Goal: Task Accomplishment & Management: Use online tool/utility

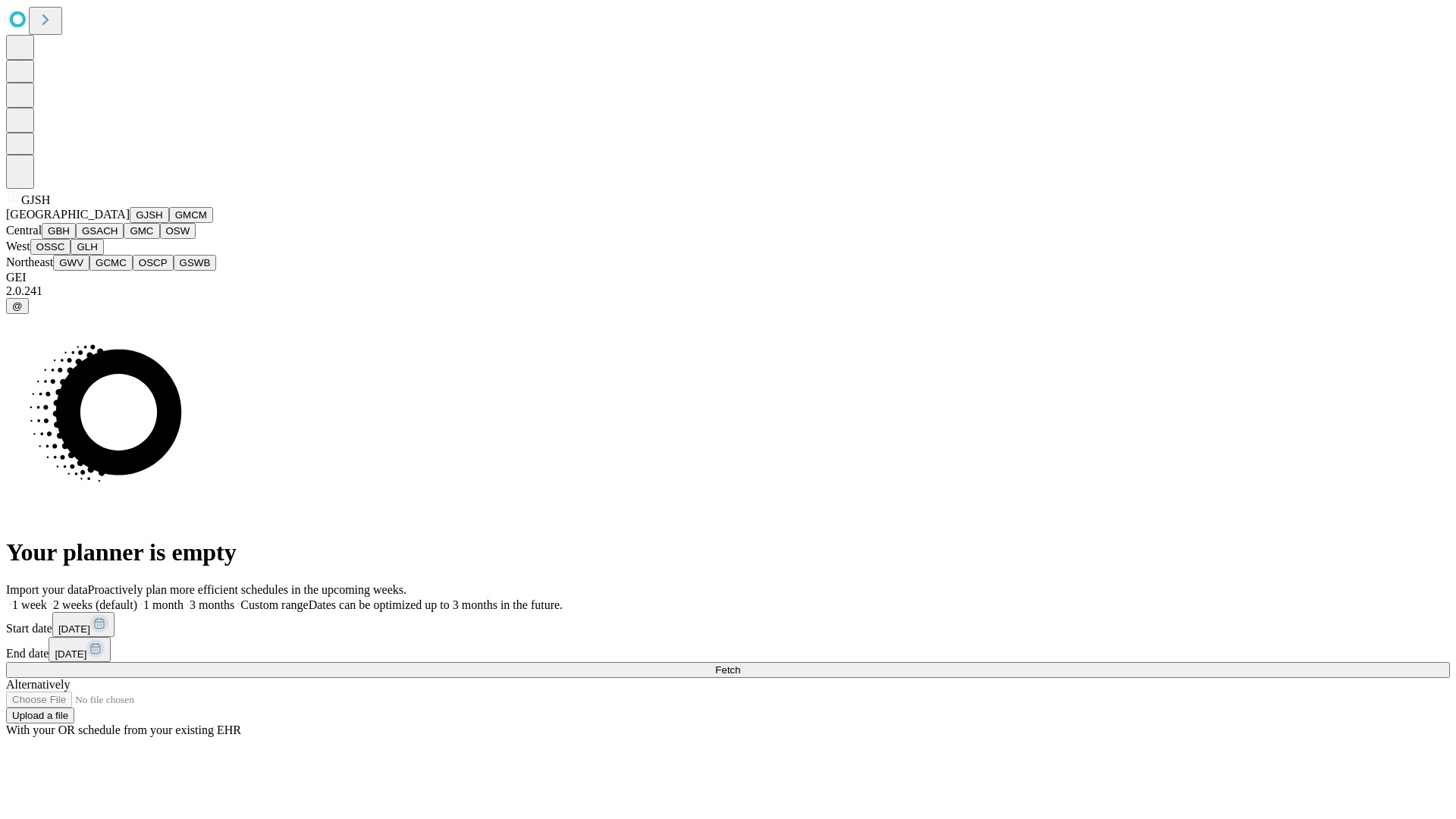
click at [129, 223] on button "GJSH" at bounding box center [149, 215] width 40 height 16
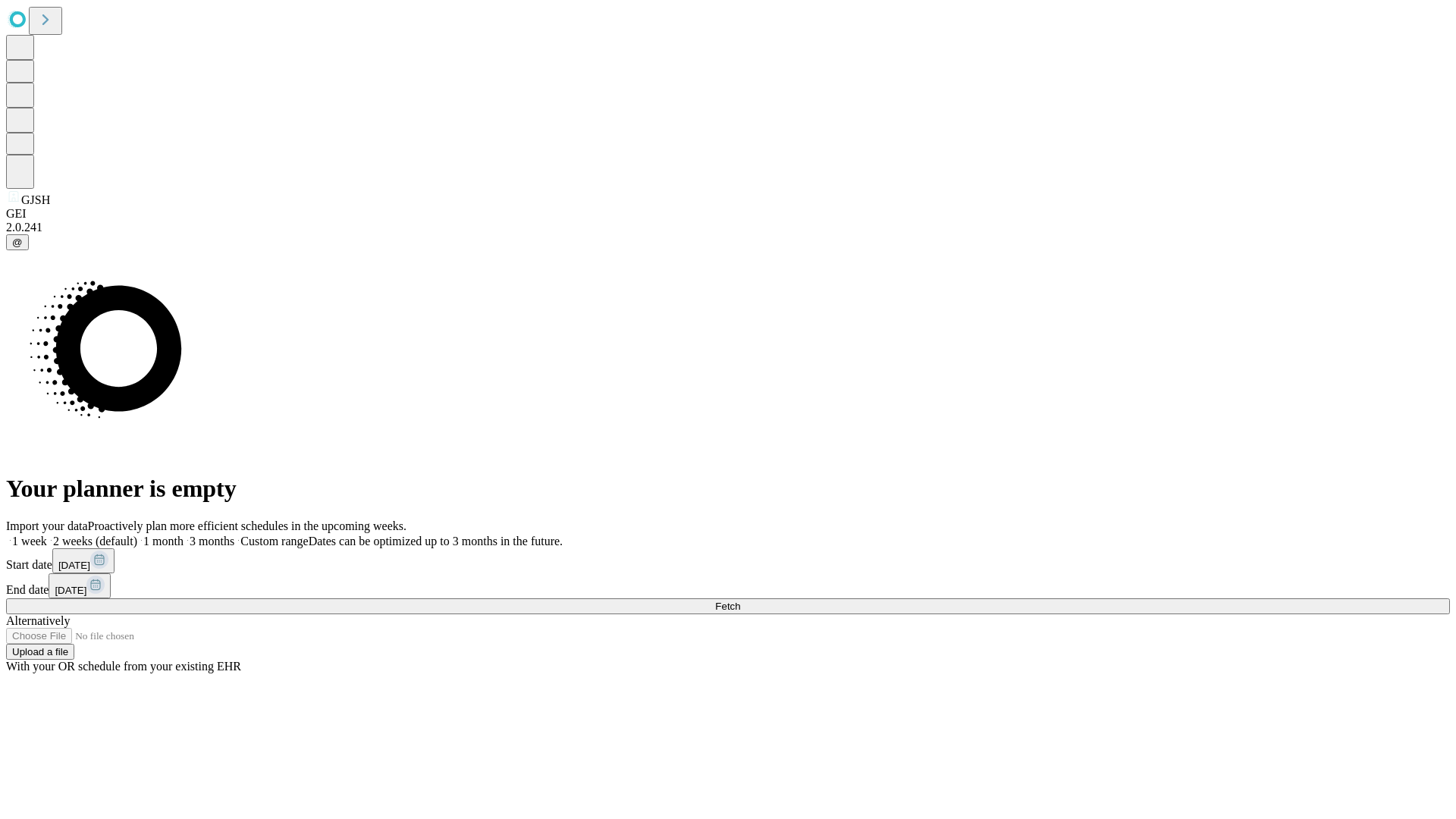
click at [137, 535] on label "2 weeks (default)" at bounding box center [92, 541] width 90 height 13
click at [740, 600] on span "Fetch" at bounding box center [727, 606] width 25 height 12
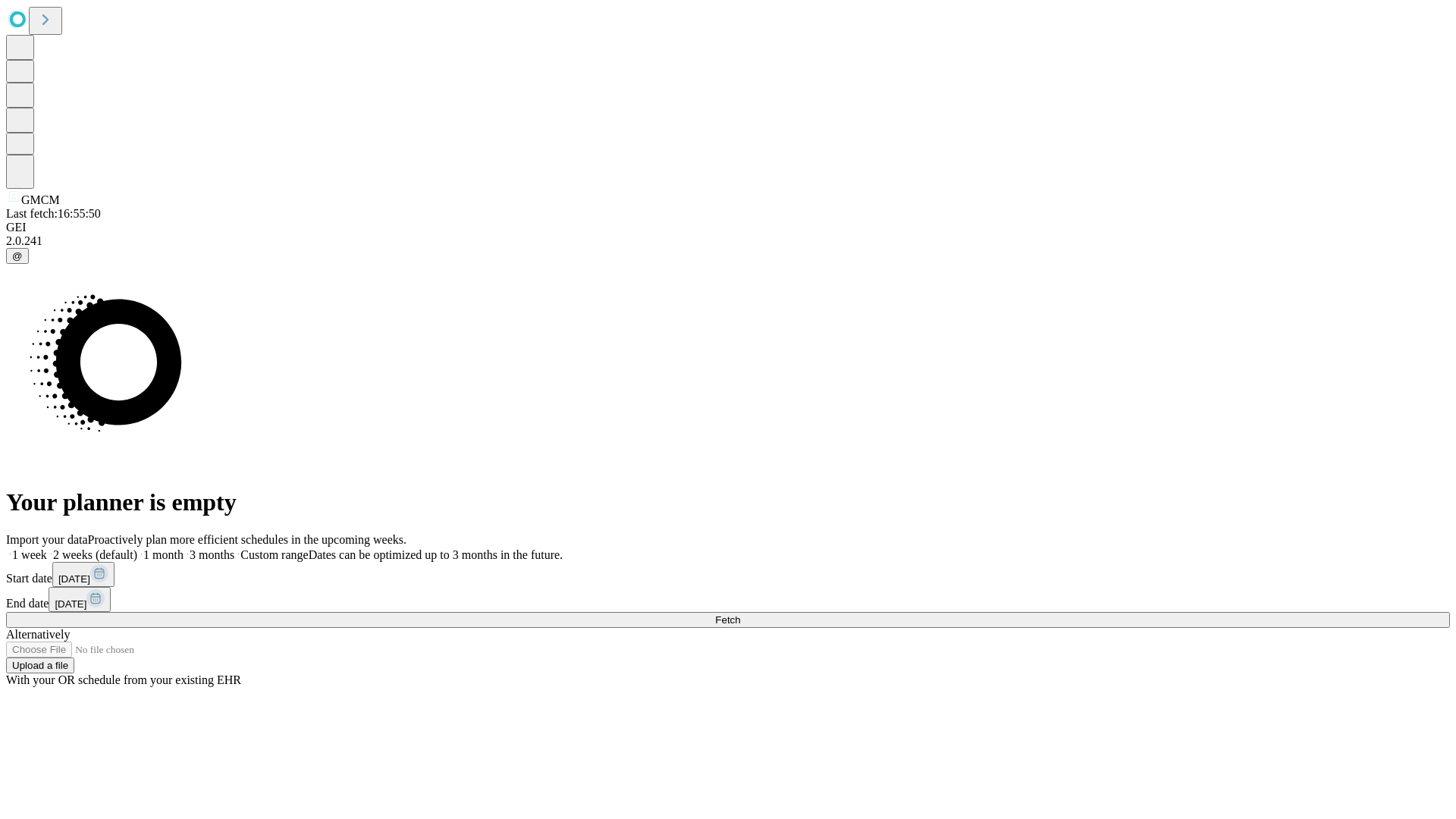
click at [137, 548] on label "2 weeks (default)" at bounding box center [92, 554] width 90 height 13
click at [740, 614] on span "Fetch" at bounding box center [727, 619] width 25 height 12
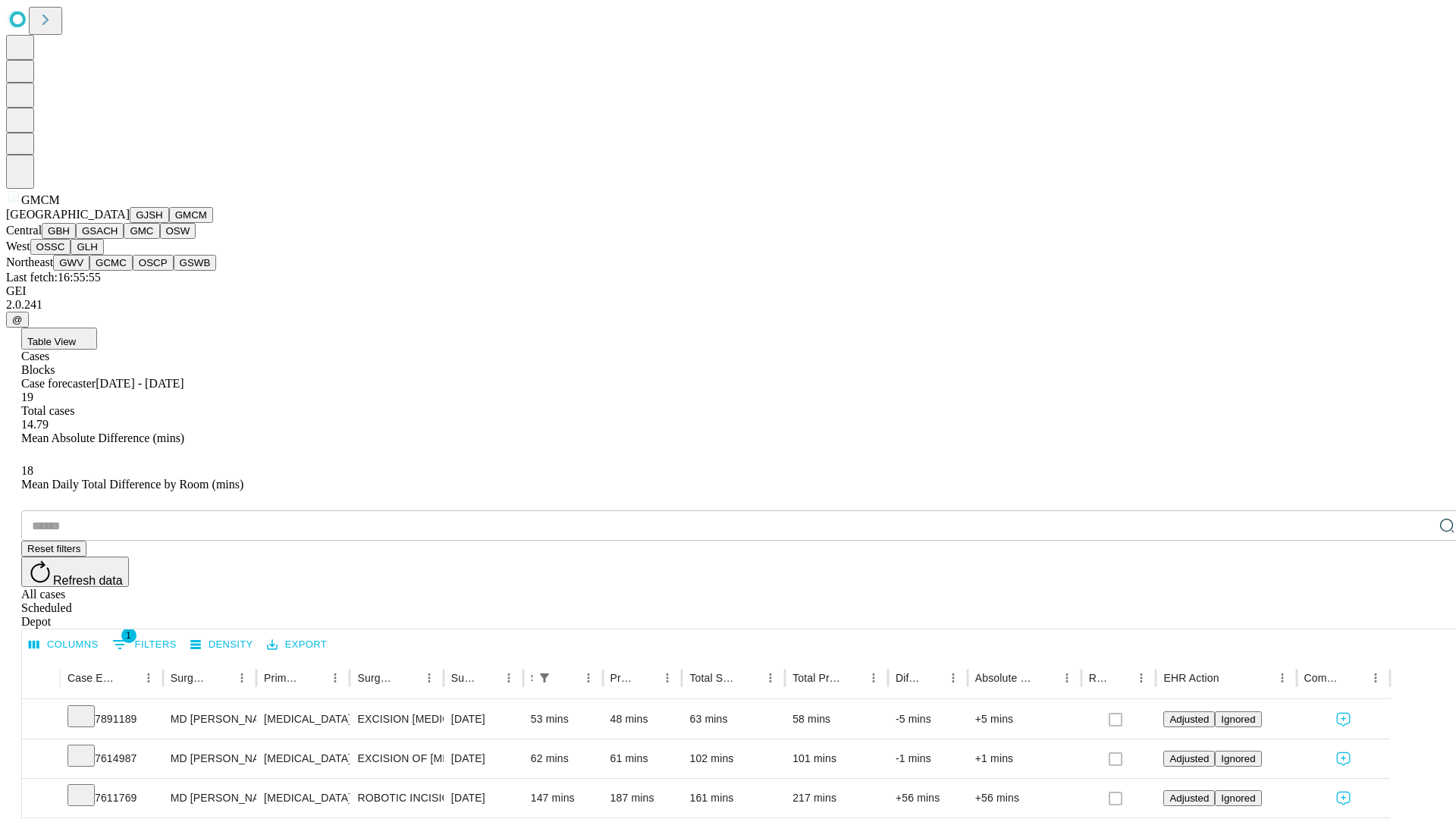
click at [76, 239] on button "GBH" at bounding box center [58, 231] width 35 height 16
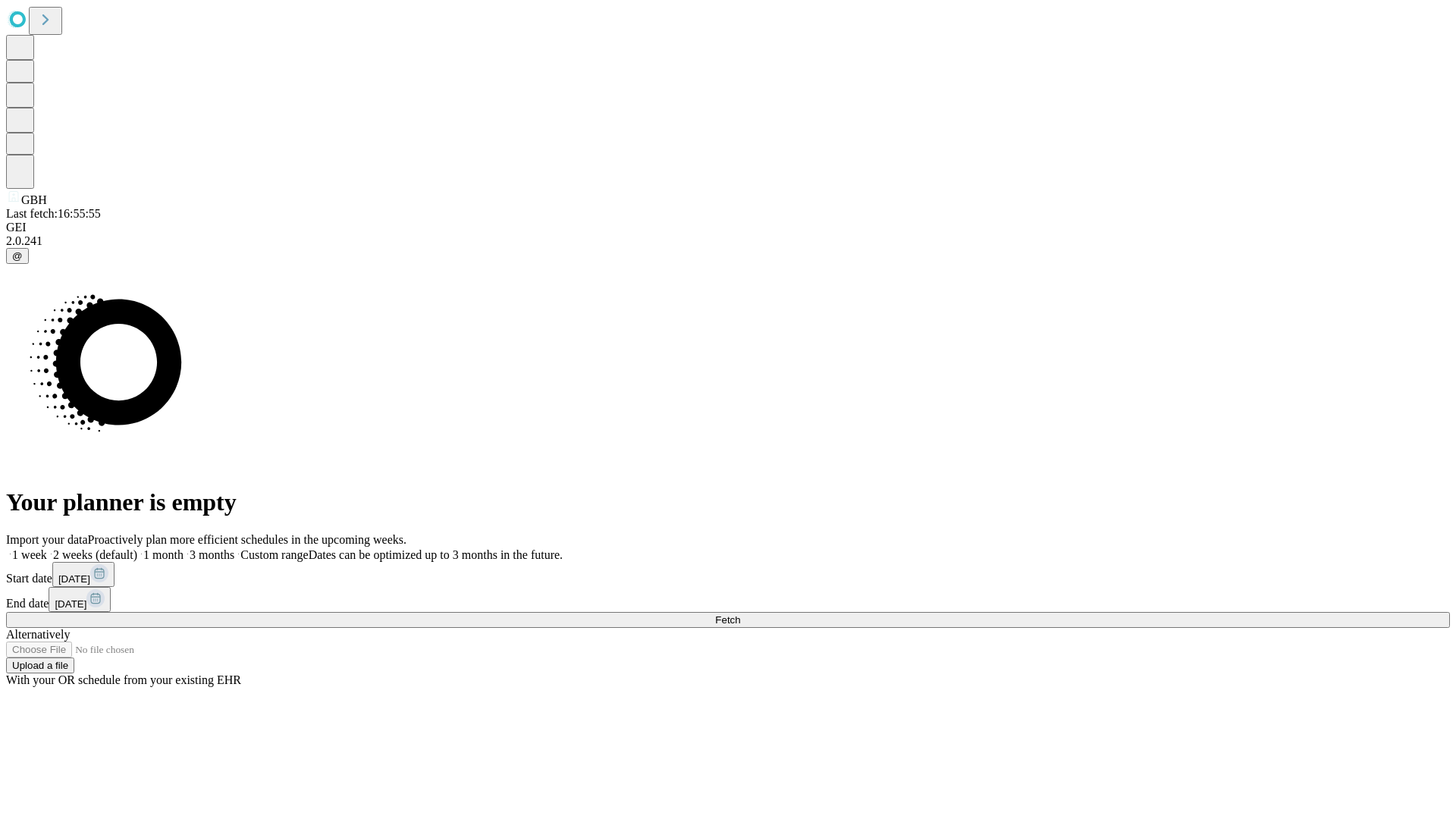
click at [137, 548] on label "2 weeks (default)" at bounding box center [92, 554] width 90 height 13
click at [740, 614] on span "Fetch" at bounding box center [727, 619] width 25 height 12
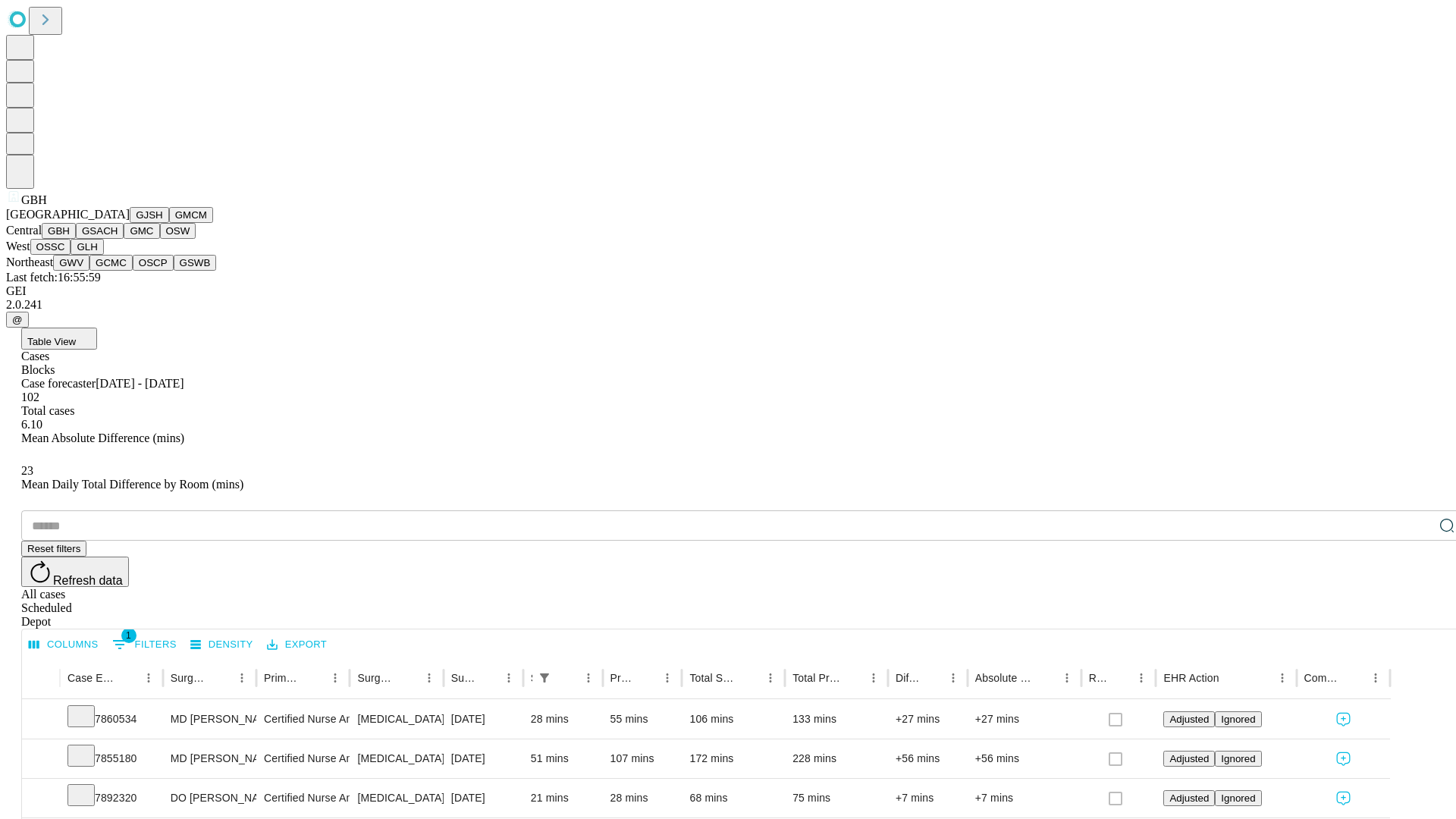
click at [118, 239] on button "GSACH" at bounding box center [100, 231] width 48 height 16
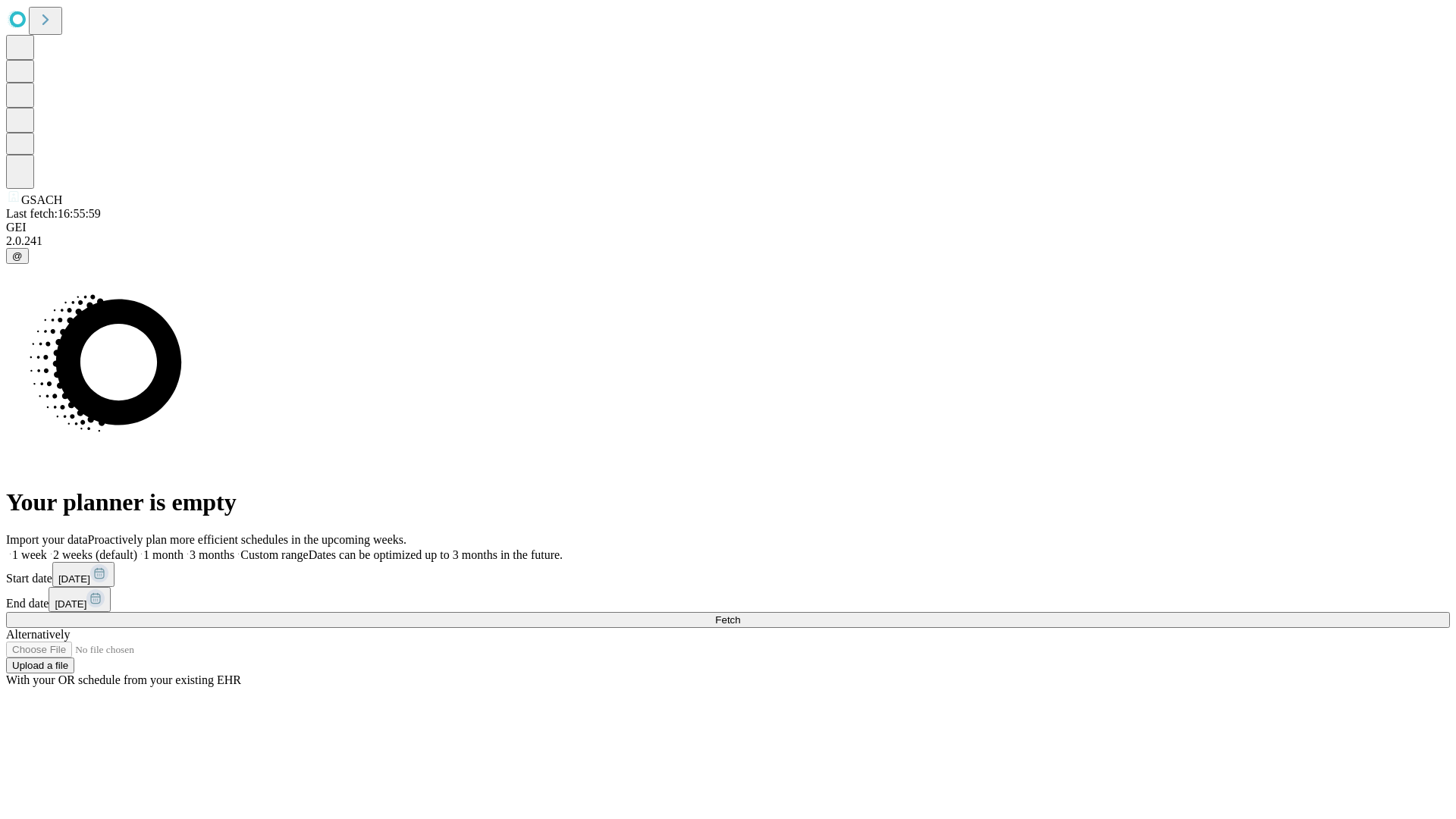
click at [137, 548] on label "2 weeks (default)" at bounding box center [92, 554] width 90 height 13
click at [740, 614] on span "Fetch" at bounding box center [727, 619] width 25 height 12
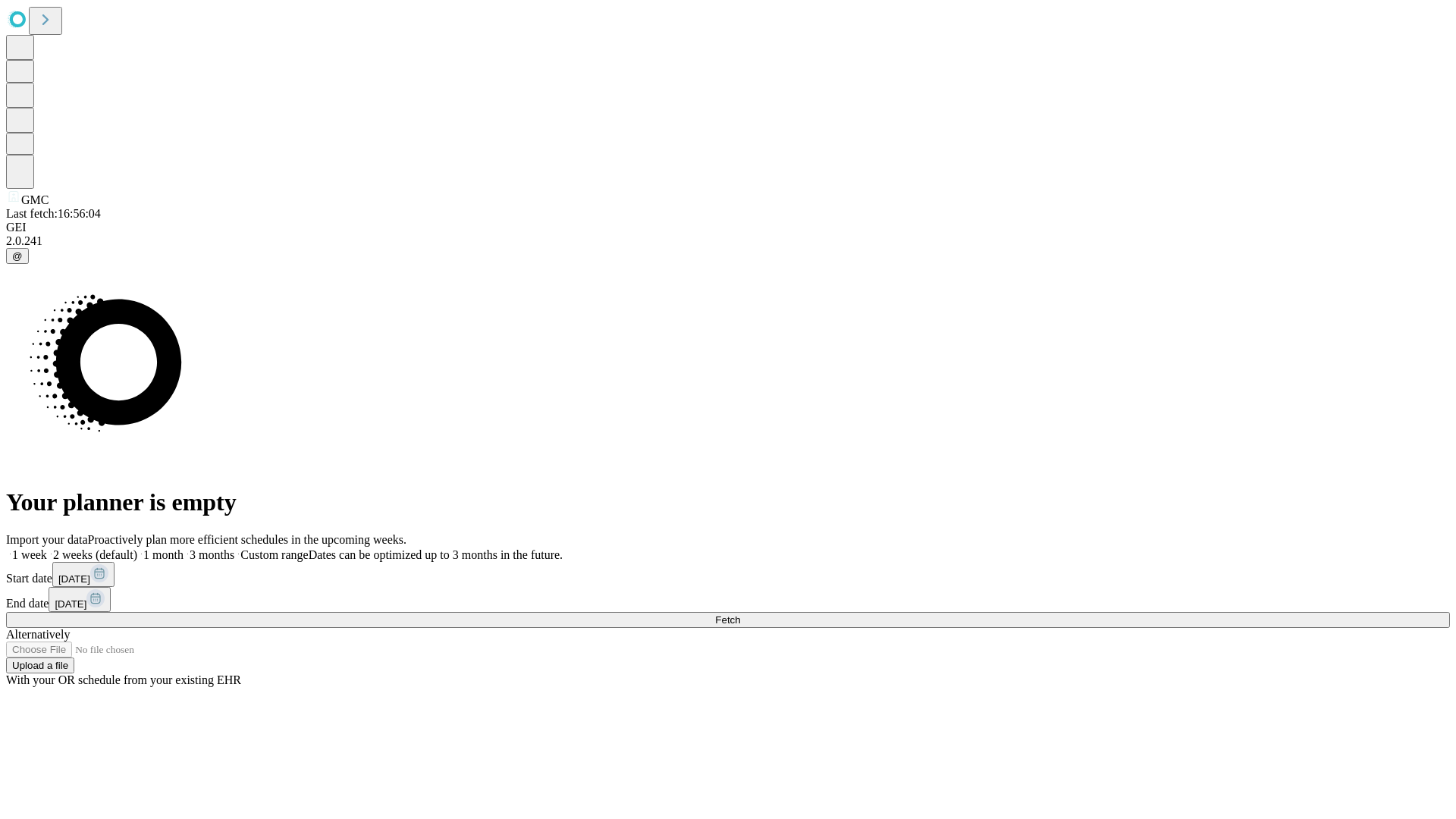
click at [137, 548] on label "2 weeks (default)" at bounding box center [92, 554] width 90 height 13
click at [740, 614] on span "Fetch" at bounding box center [727, 619] width 25 height 12
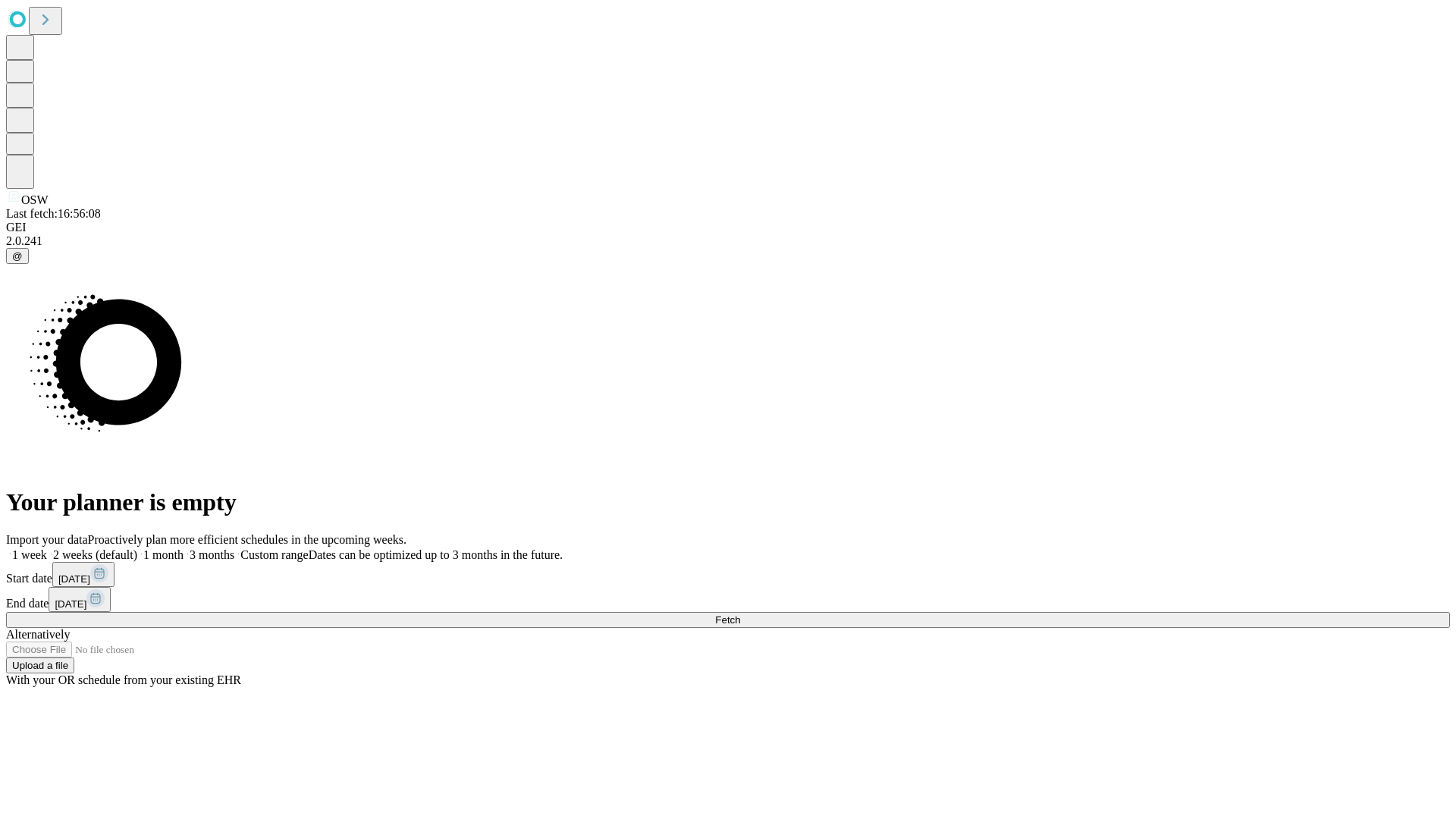
click at [137, 548] on label "2 weeks (default)" at bounding box center [92, 554] width 90 height 13
click at [740, 614] on span "Fetch" at bounding box center [727, 619] width 25 height 12
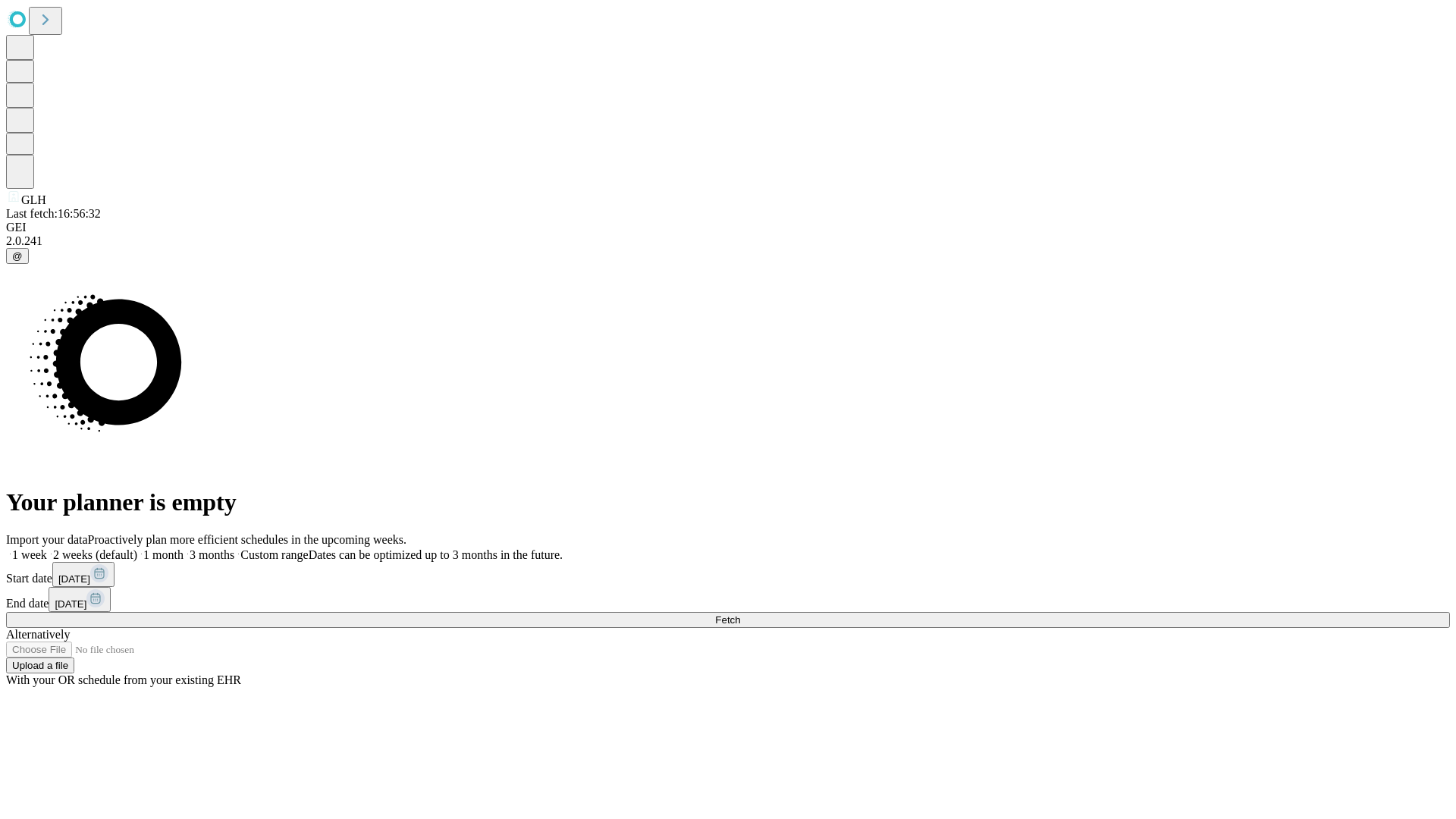
click at [137, 548] on label "2 weeks (default)" at bounding box center [92, 554] width 90 height 13
click at [740, 614] on span "Fetch" at bounding box center [727, 619] width 25 height 12
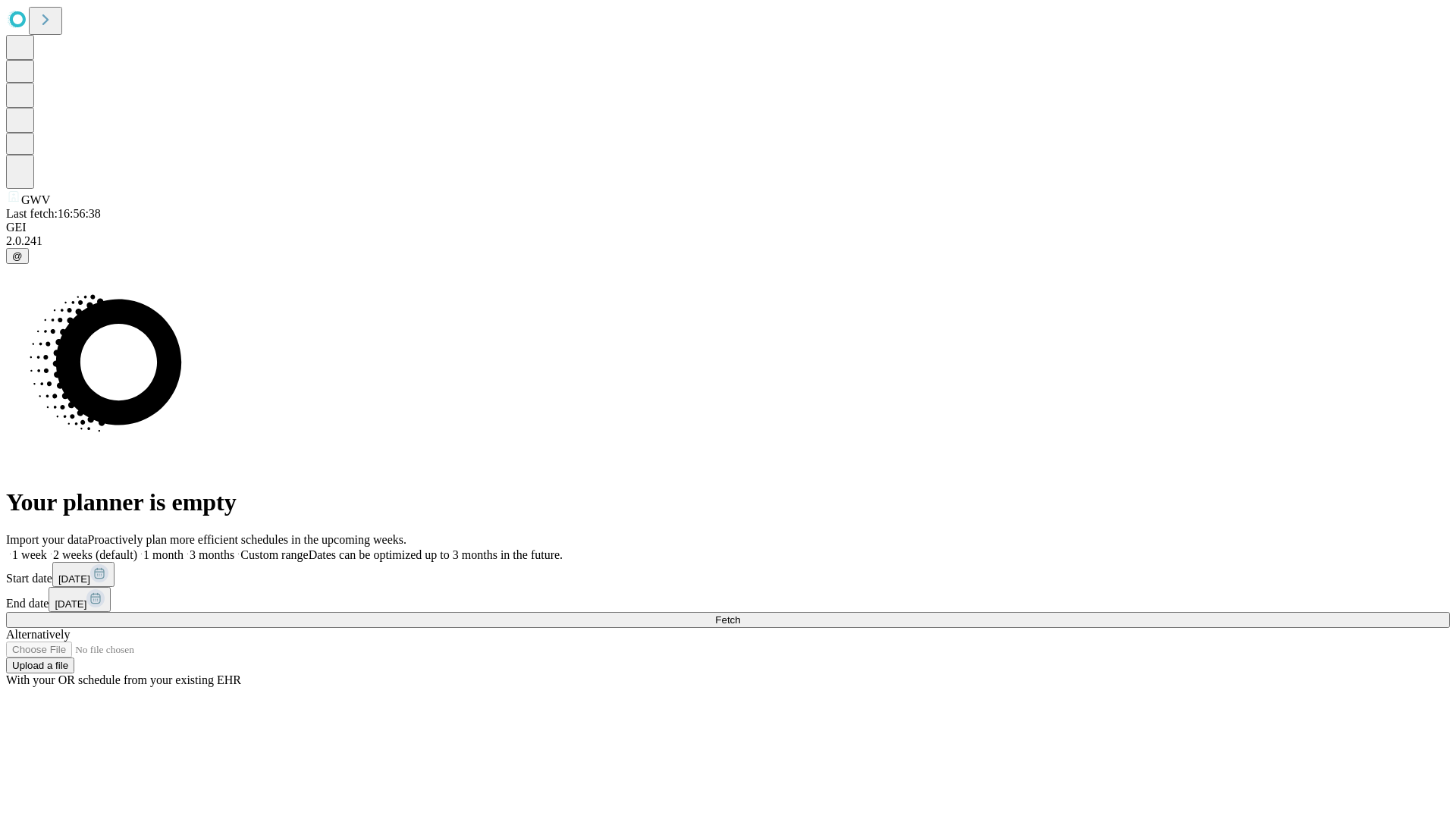
click at [137, 548] on label "2 weeks (default)" at bounding box center [92, 554] width 90 height 13
click at [740, 614] on span "Fetch" at bounding box center [727, 619] width 25 height 12
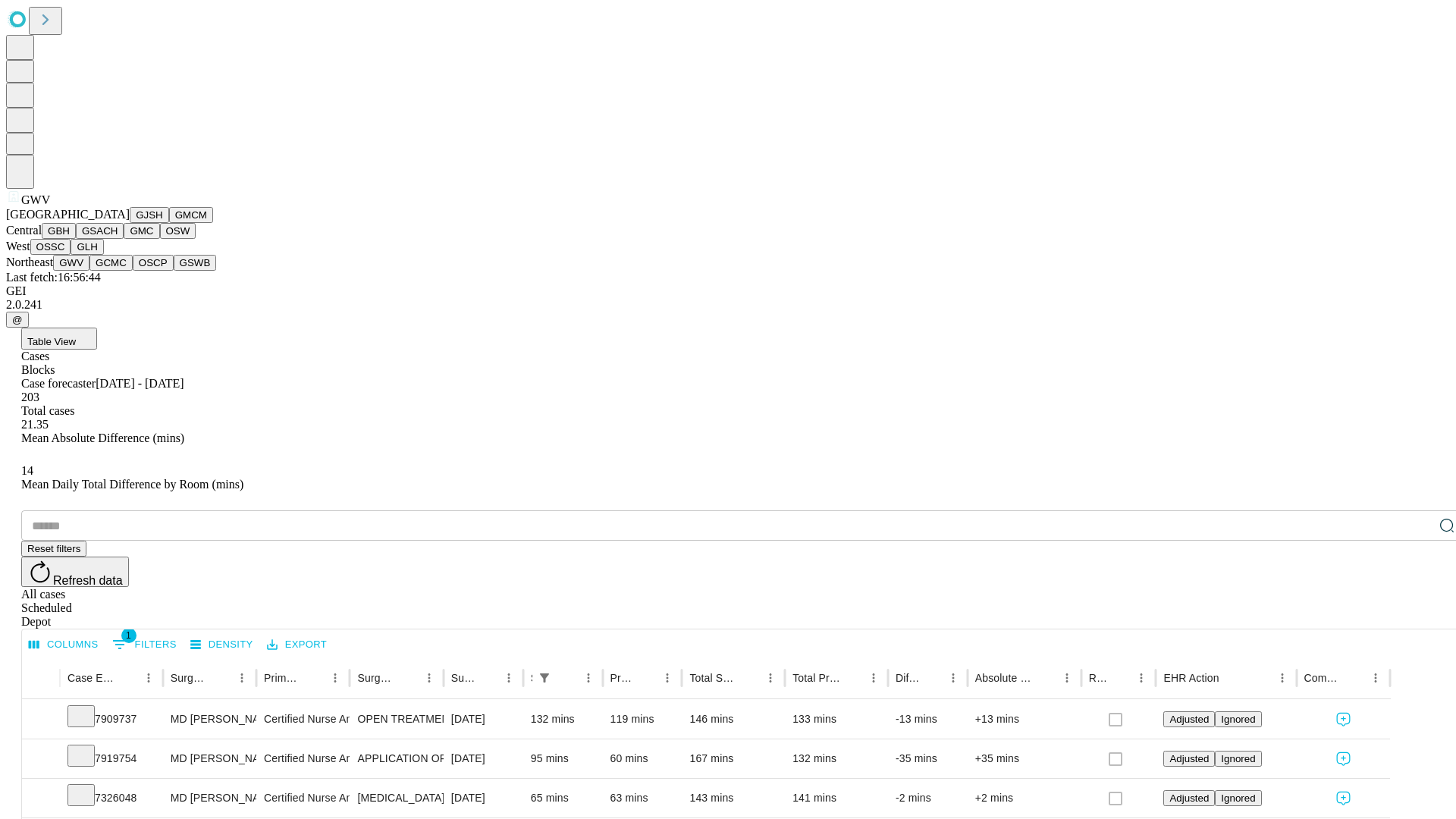
click at [118, 271] on button "GCMC" at bounding box center [111, 263] width 43 height 16
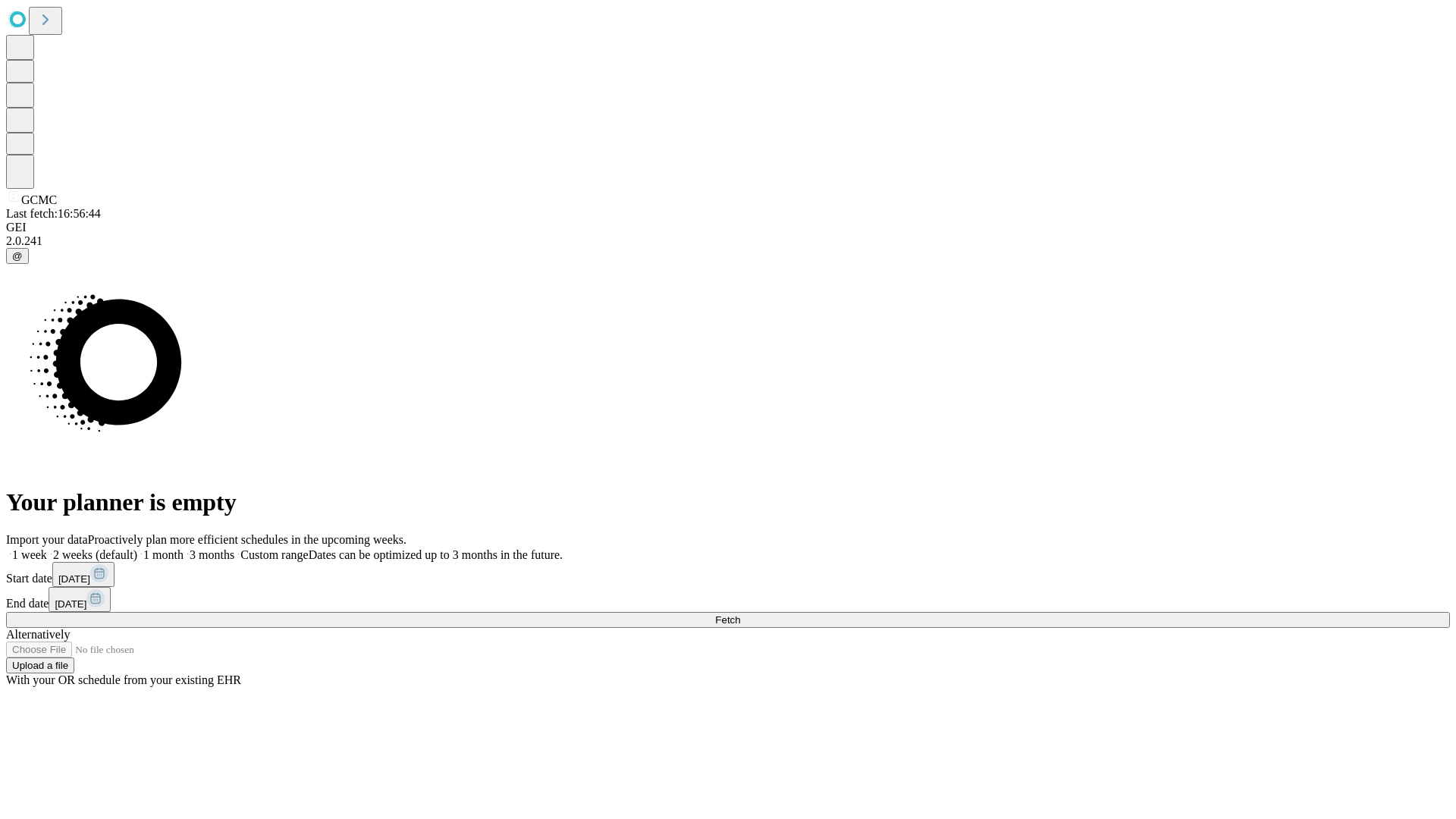
click at [137, 548] on label "2 weeks (default)" at bounding box center [92, 554] width 90 height 13
click at [740, 614] on span "Fetch" at bounding box center [727, 619] width 25 height 12
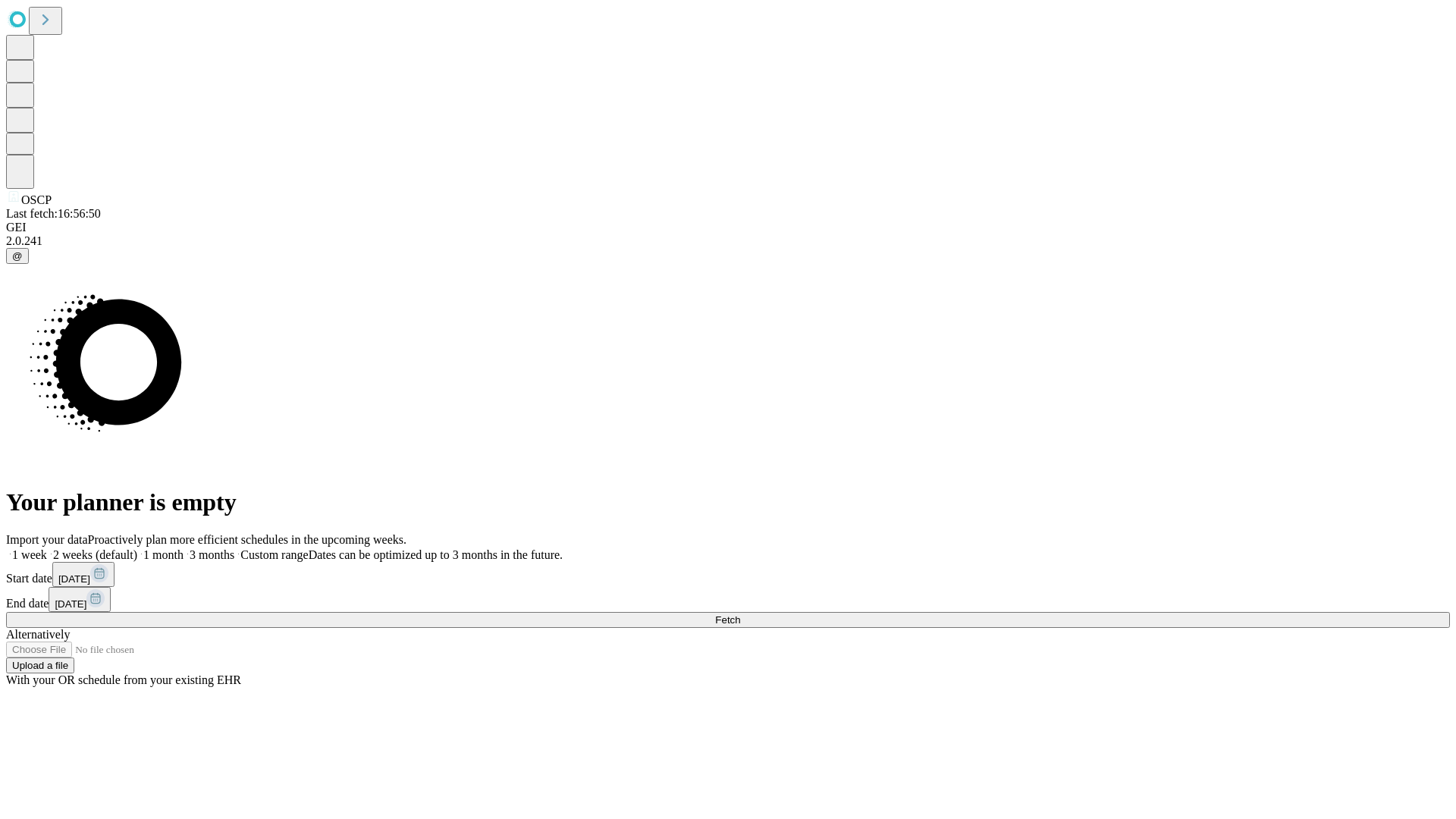
click at [137, 548] on label "2 weeks (default)" at bounding box center [92, 554] width 90 height 13
click at [740, 614] on span "Fetch" at bounding box center [727, 619] width 25 height 12
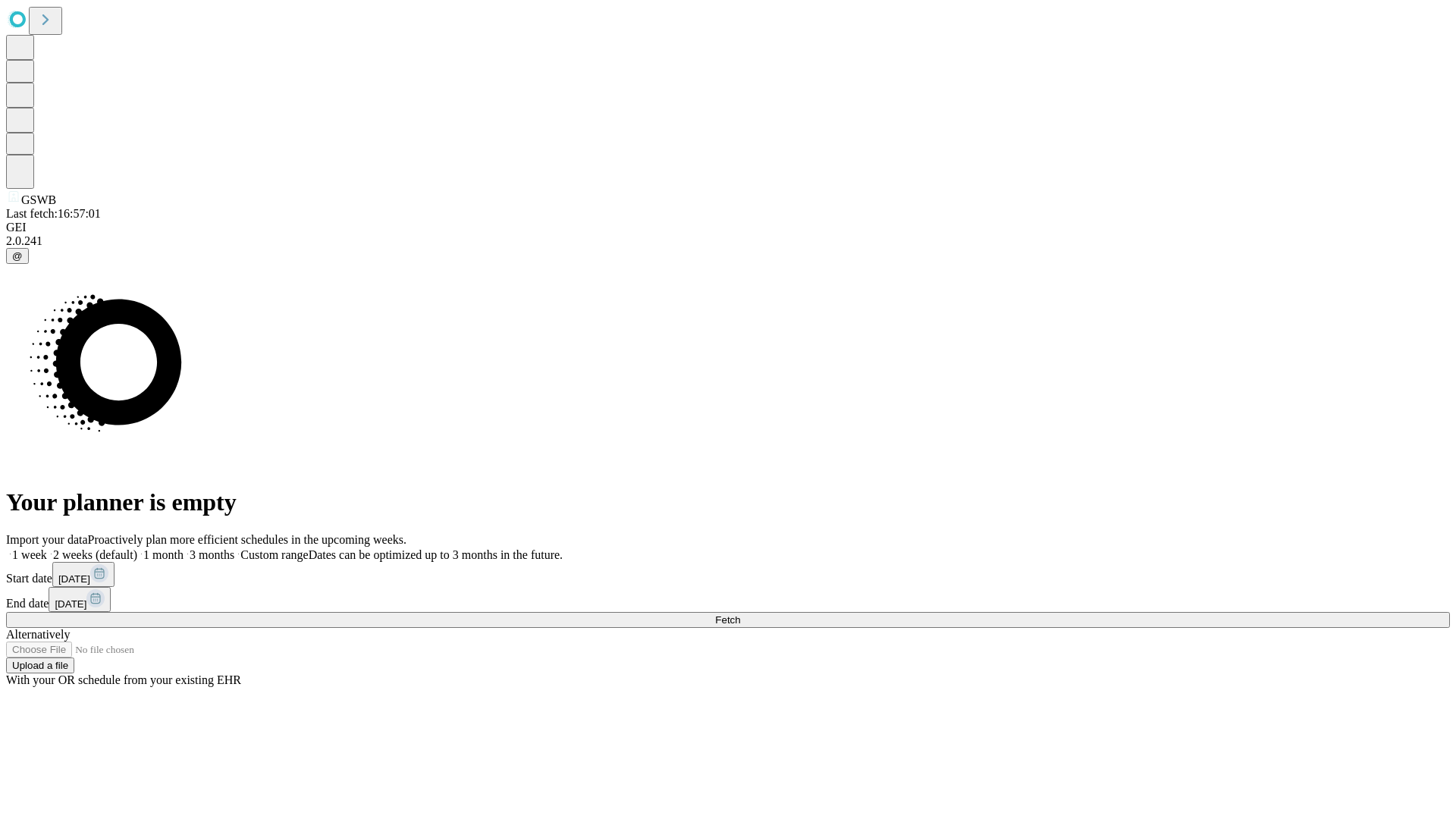
click at [740, 614] on span "Fetch" at bounding box center [727, 619] width 25 height 12
